Goal: Task Accomplishment & Management: Manage account settings

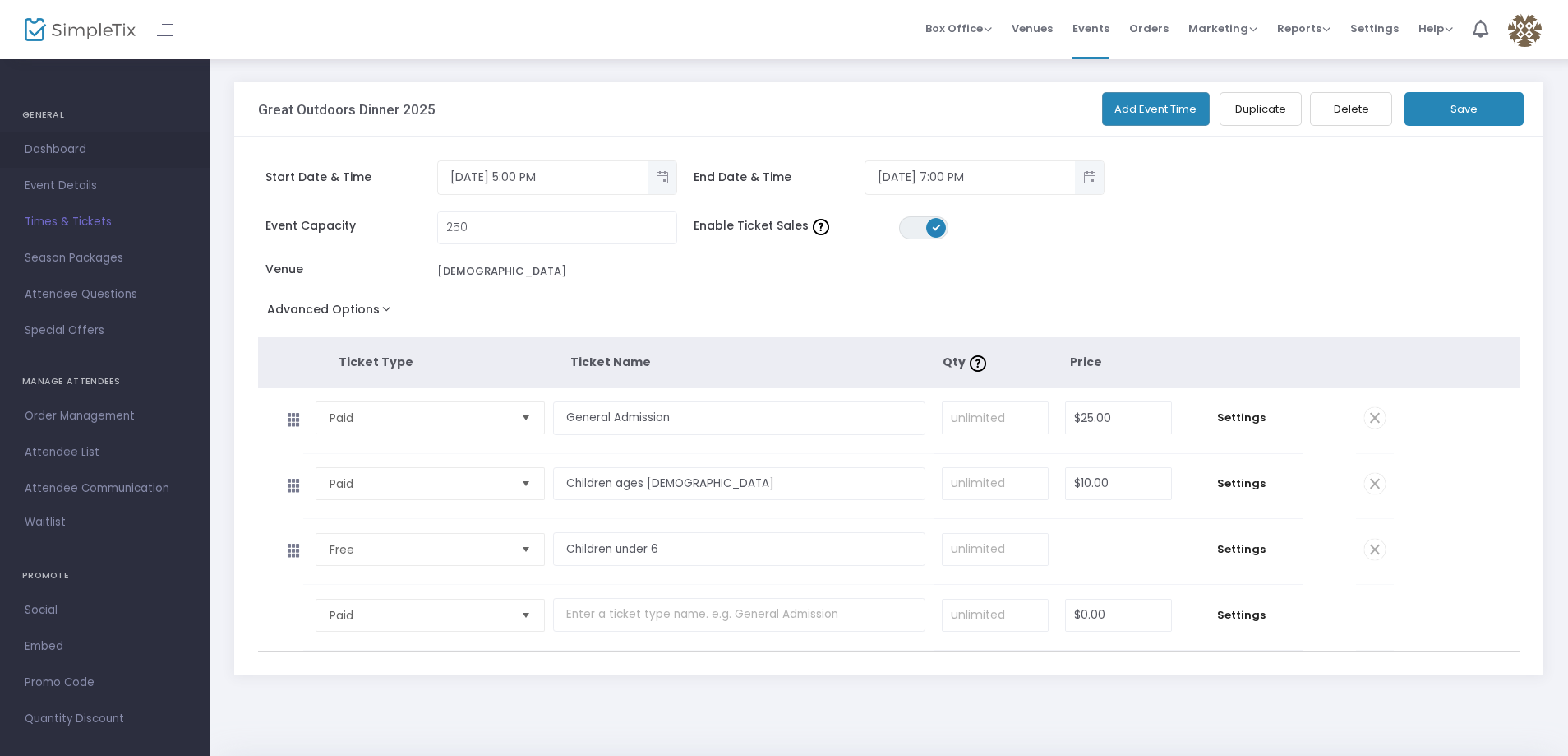
click at [55, 148] on span "Dashboard" at bounding box center [105, 149] width 160 height 21
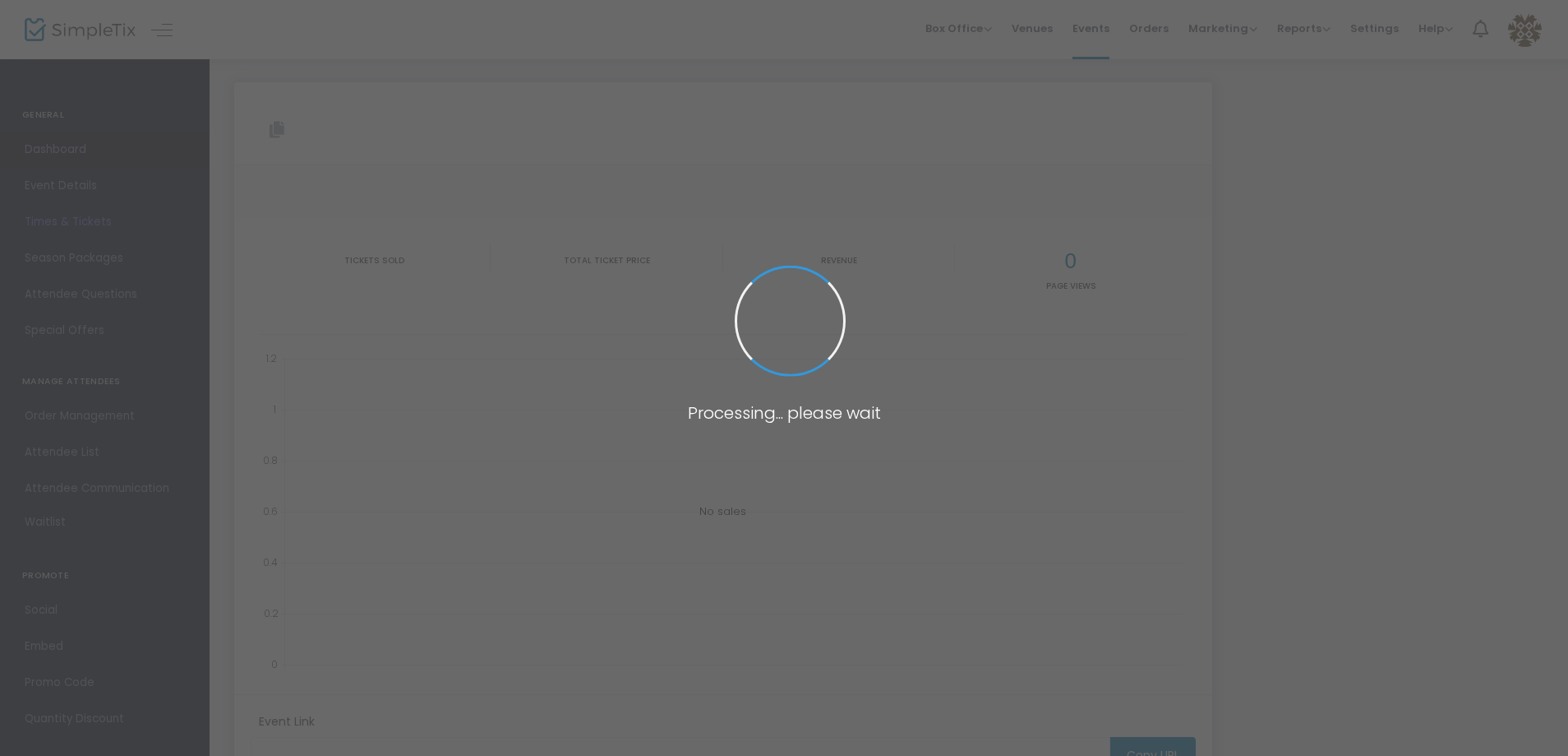
type input "[URL][DOMAIN_NAME]"
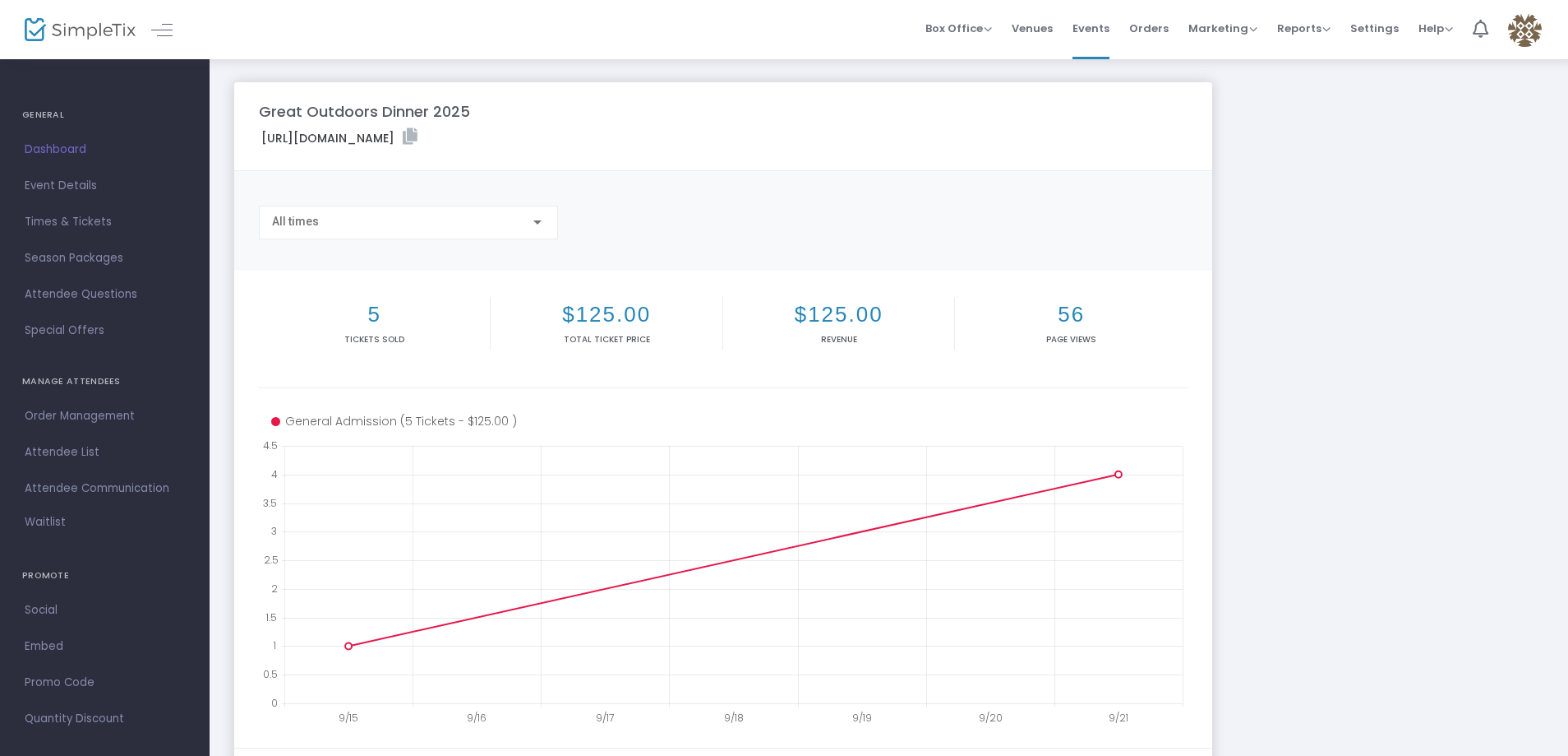
click at [372, 314] on h2 "5" at bounding box center [374, 315] width 224 height 25
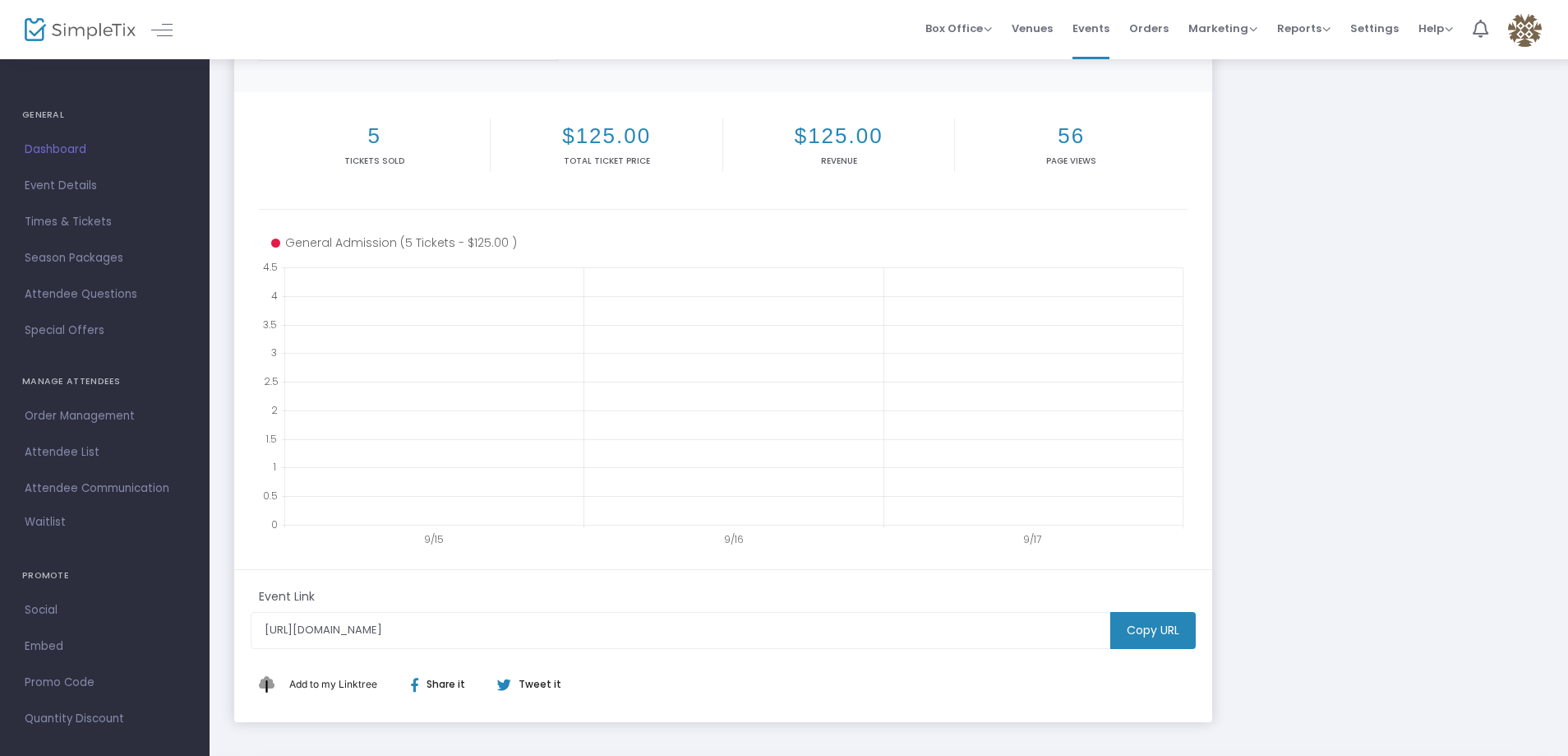
scroll to position [251, 0]
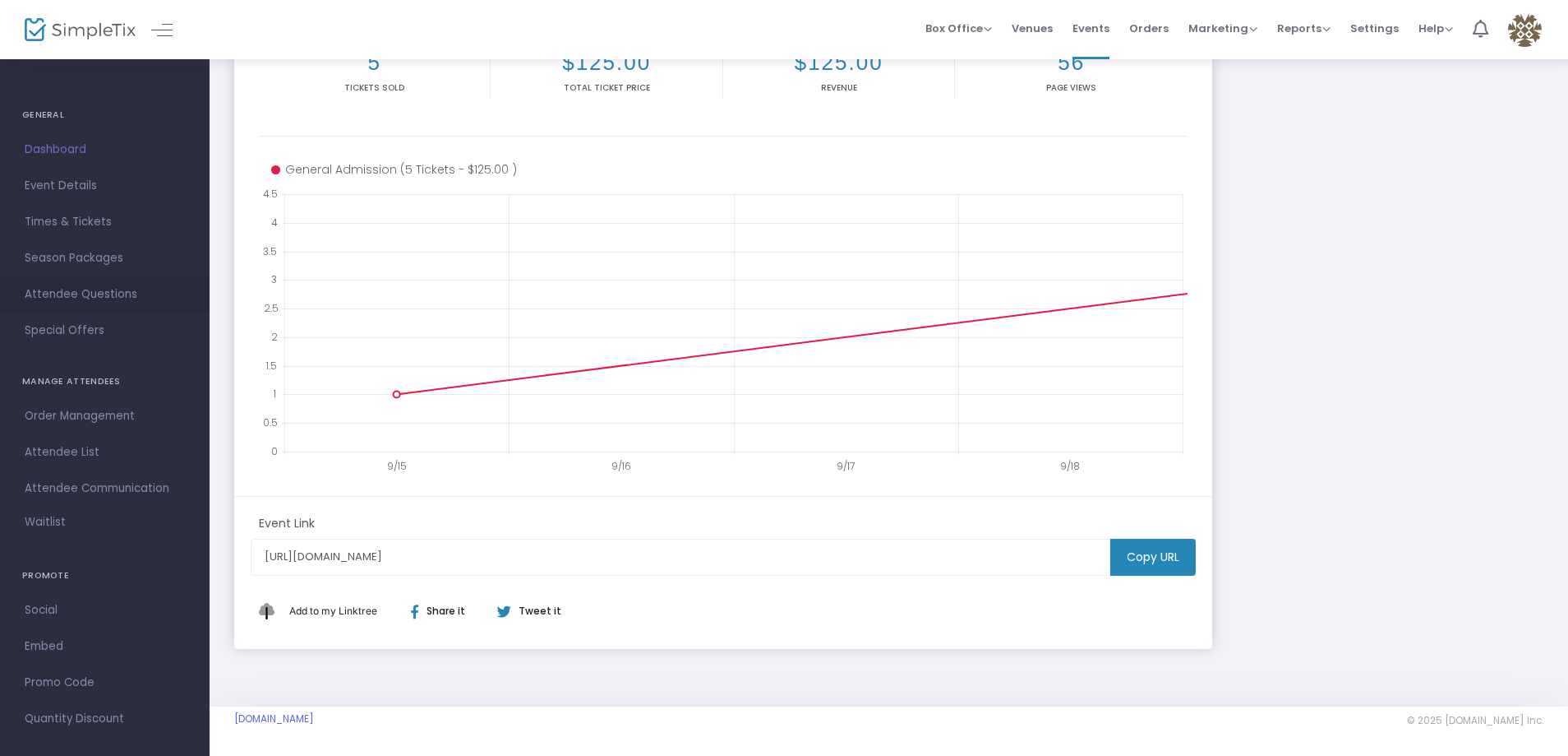
click at [67, 294] on span "Attendee Questions" at bounding box center [105, 294] width 160 height 21
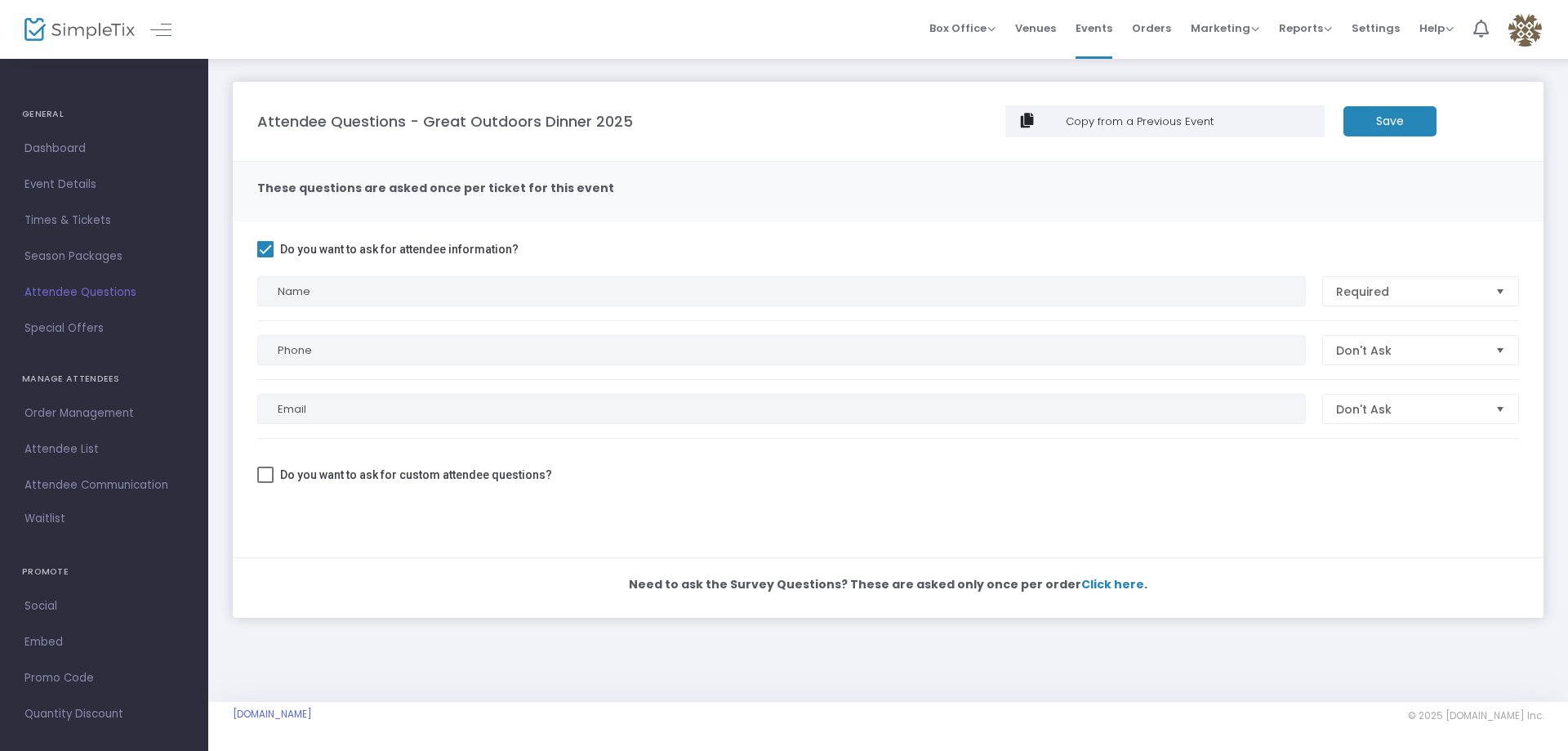
click at [54, 443] on span "Attendee List" at bounding box center [104, 448] width 159 height 21
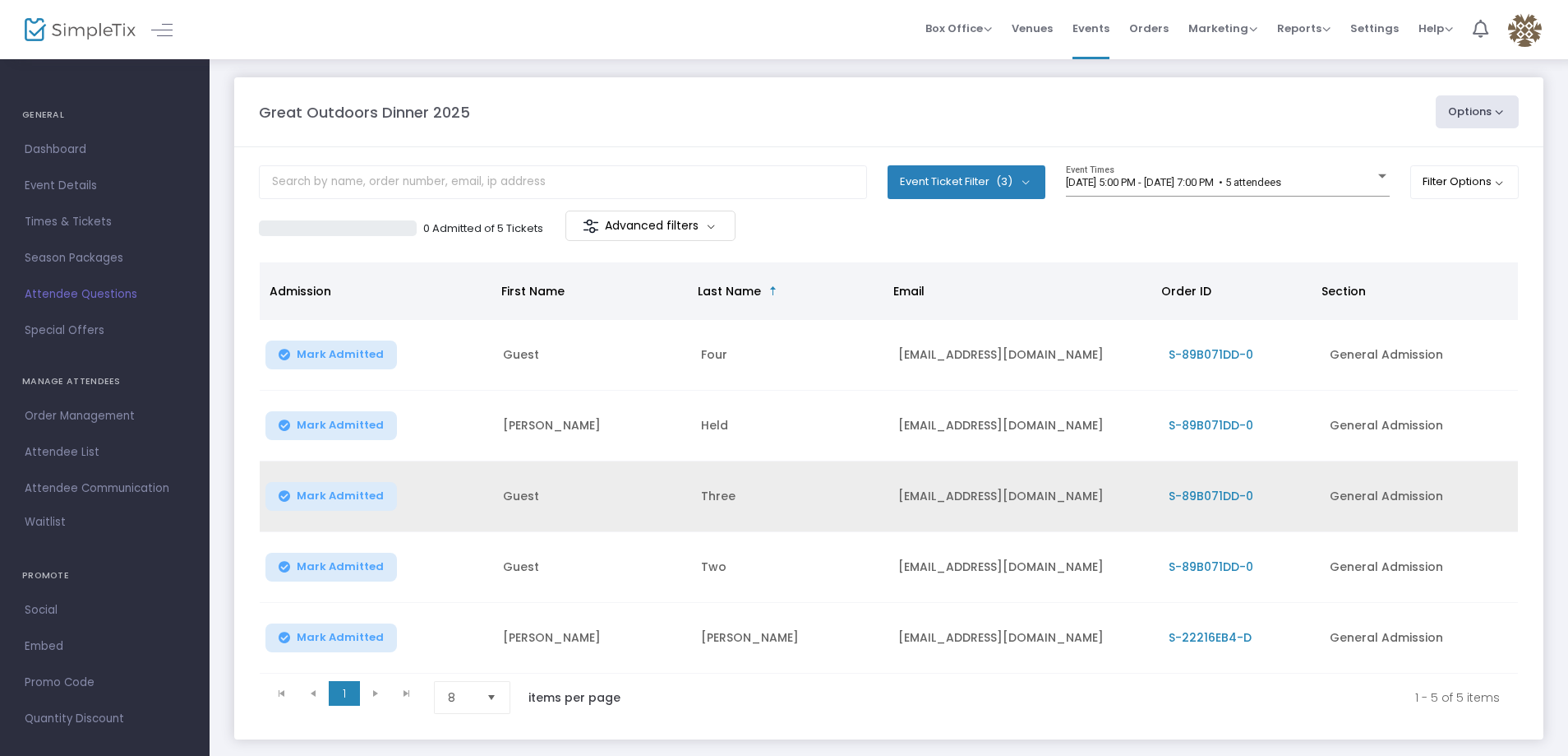
scroll to position [82, 0]
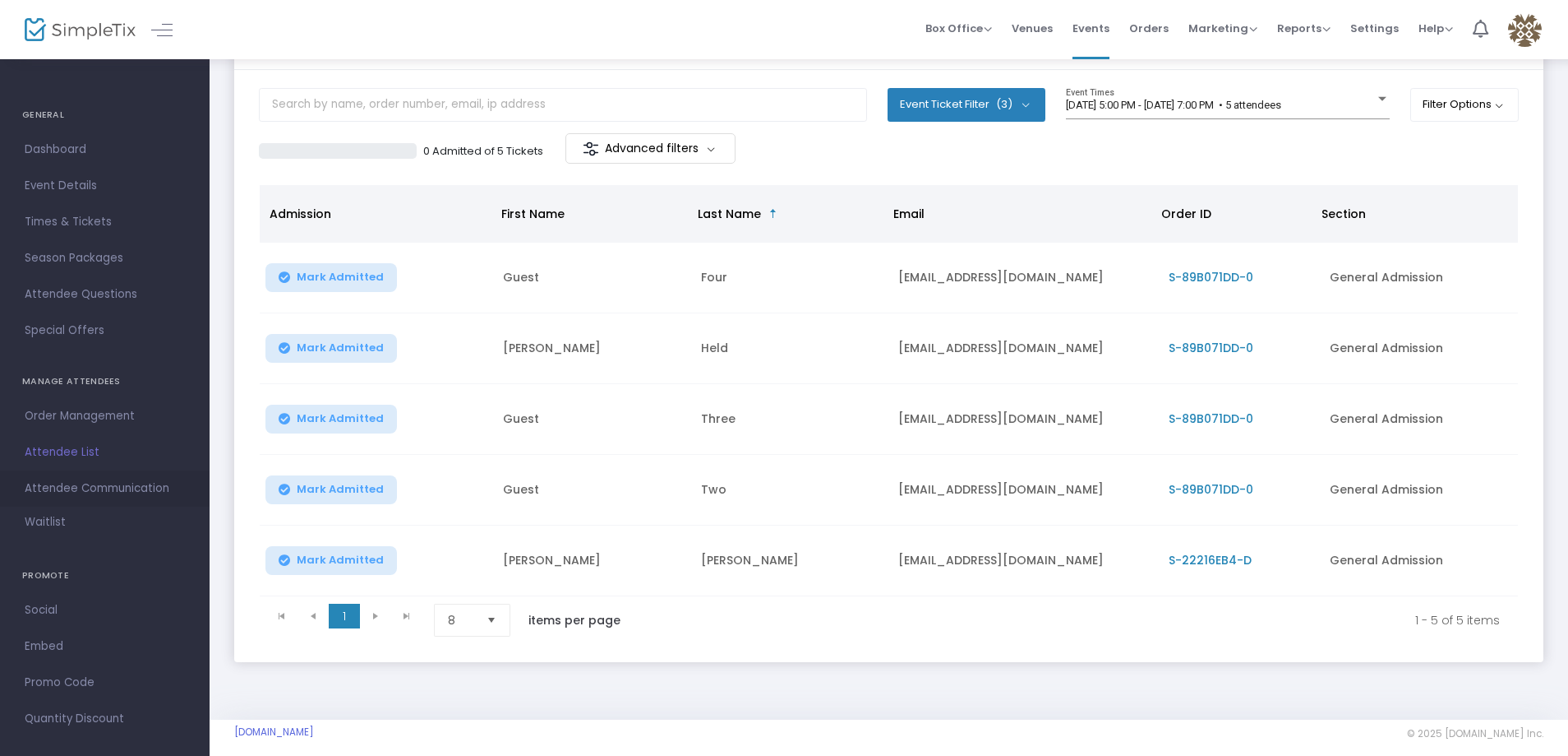
click at [78, 486] on span "Attendee Communication" at bounding box center [105, 488] width 160 height 21
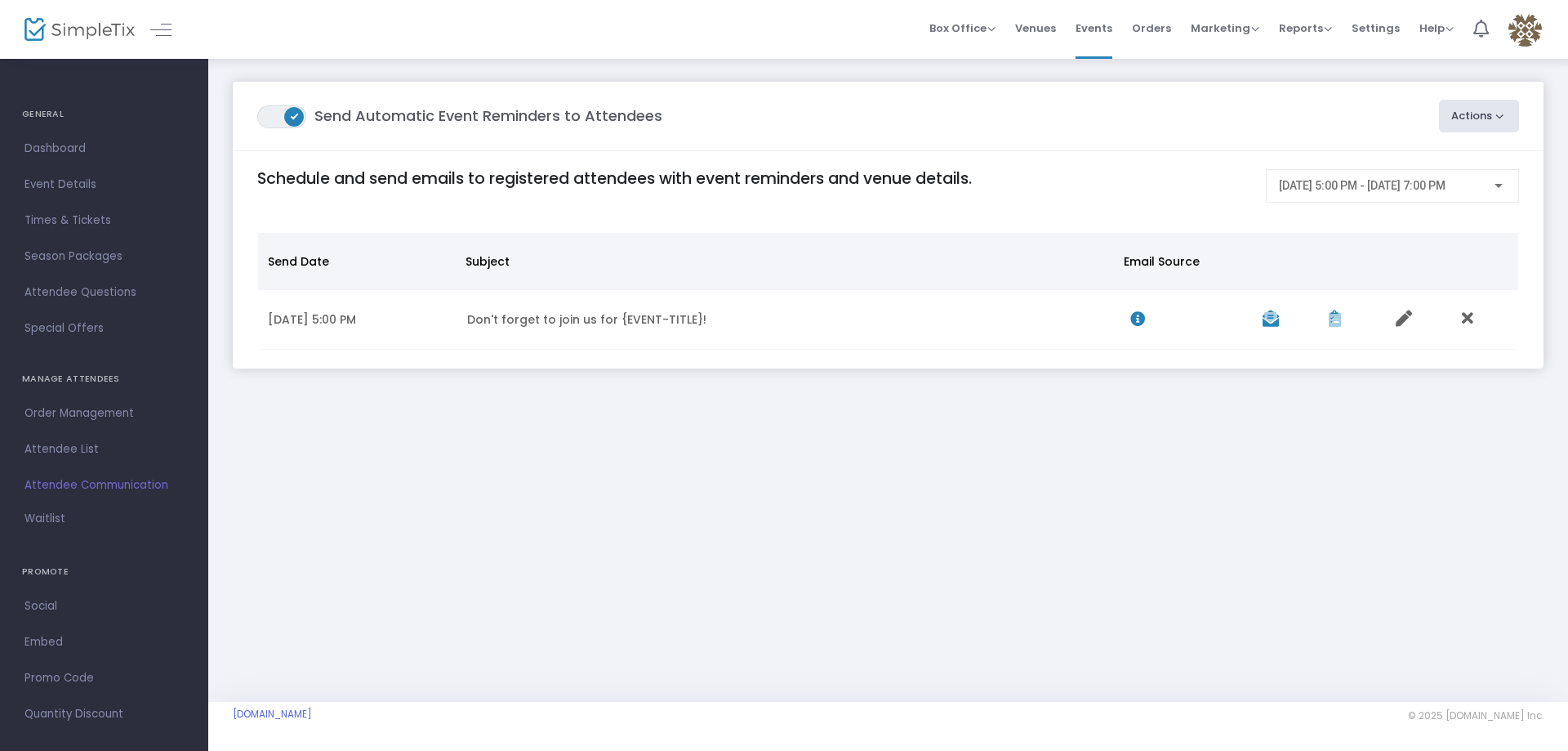
click at [295, 118] on span at bounding box center [293, 117] width 19 height 19
